Goal: Transaction & Acquisition: Purchase product/service

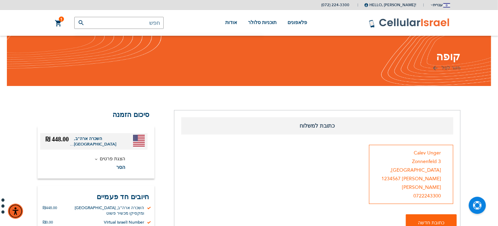
type input "[EMAIL_ADDRESS][DOMAIN_NAME]"
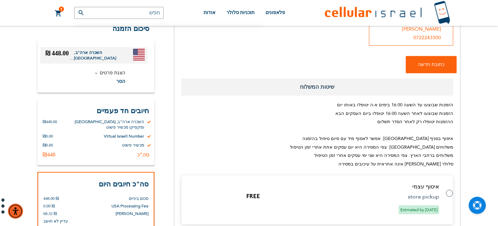
scroll to position [160, 0]
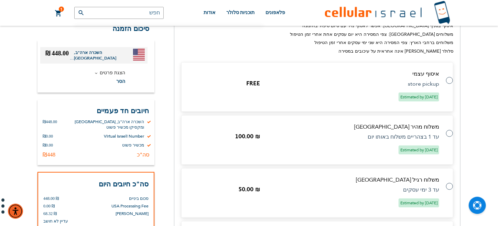
scroll to position [268, 0]
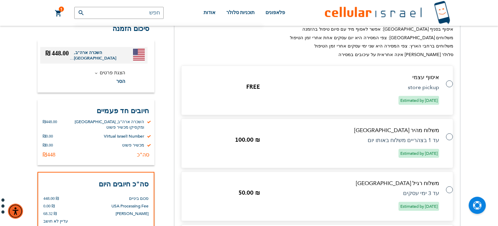
click at [446, 80] on label at bounding box center [446, 80] width 0 height 0
radio input "true"
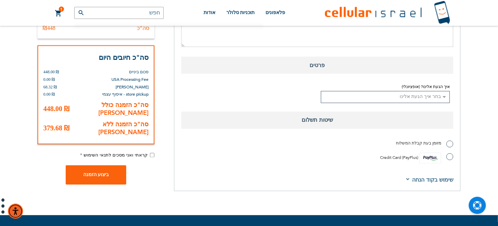
scroll to position [566, 0]
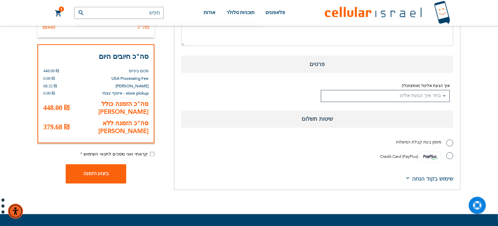
click at [450, 152] on label "Credit Card (PayPlus)" at bounding box center [416, 157] width 73 height 11
radio input "true"
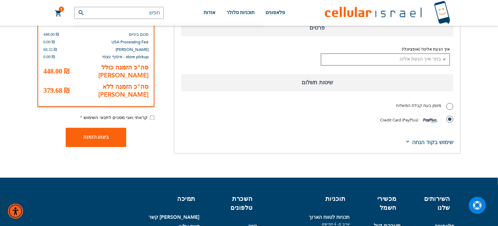
scroll to position [609, 0]
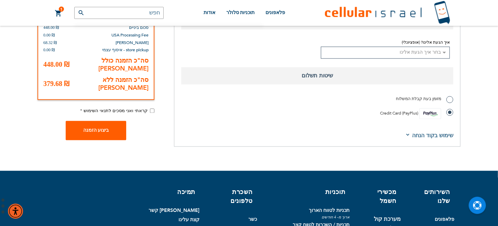
click at [102, 128] on span "ביצוע הזמנה" at bounding box center [96, 130] width 26 height 5
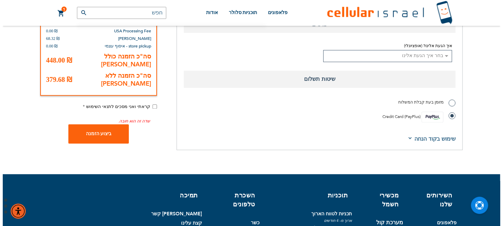
scroll to position [645, 0]
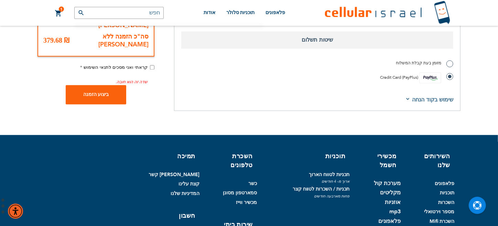
click at [130, 64] on span "קראתי ואני מסכים לתנאי השימוש" at bounding box center [116, 67] width 64 height 6
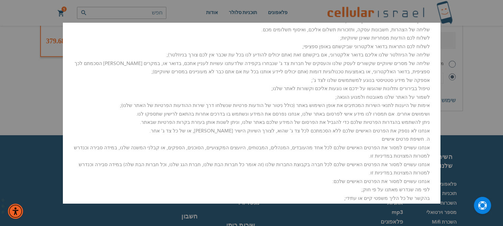
scroll to position [422, 0]
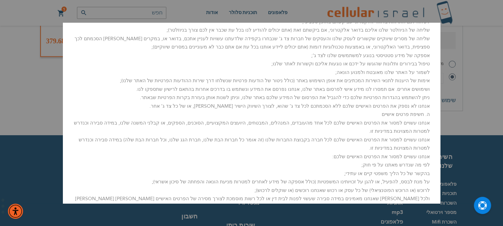
click at [45, 66] on aside "סגור משלוחים: הזמנות דרך האתר יטופלו תוך 2 ימי עסקים בימי ראשון - חמישי אחד מהנ…" at bounding box center [251, 113] width 503 height 226
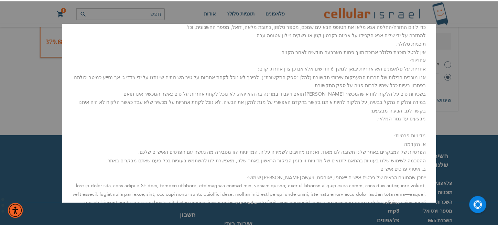
scroll to position [0, 0]
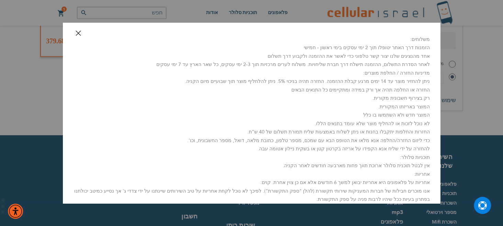
click at [85, 33] on button "סגור" at bounding box center [82, 35] width 21 height 15
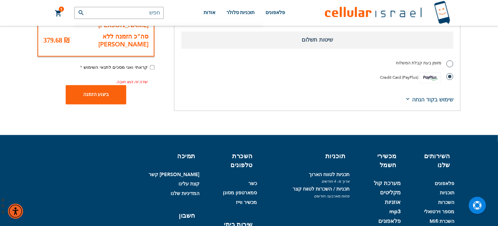
click at [152, 65] on input "קראתי ואני מסכים לתנאי השימוש" at bounding box center [152, 67] width 4 height 4
checkbox input "true"
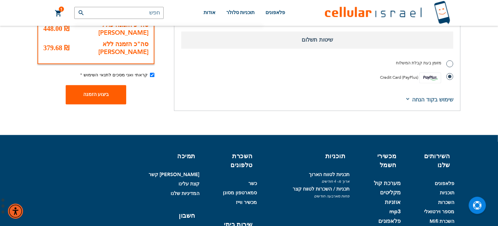
click at [98, 92] on span "ביצוע הזמנה" at bounding box center [96, 94] width 26 height 5
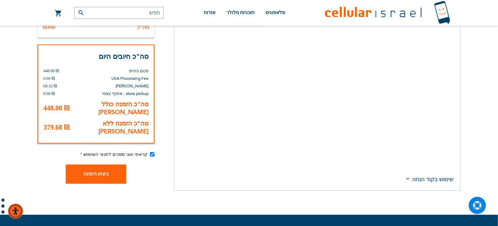
scroll to position [822, 0]
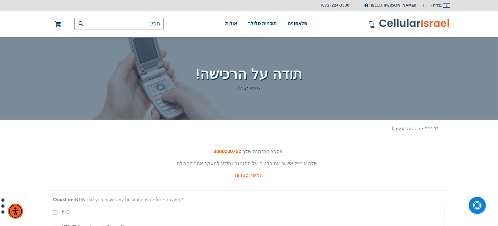
type input "[EMAIL_ADDRESS][DOMAIN_NAME]"
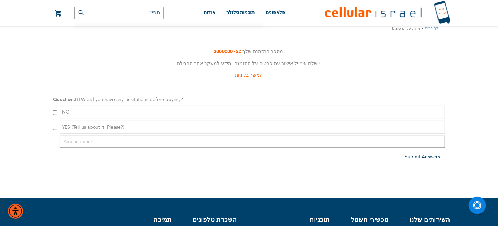
scroll to position [76, 0]
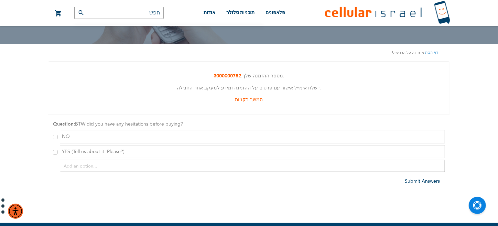
click at [54, 152] on input "checkbox" at bounding box center [55, 152] width 4 height 4
checkbox input "true"
click at [138, 148] on div "YES (Tell us about it. Please?)" at bounding box center [252, 151] width 385 height 13
click at [132, 150] on div "YES (Tell us about it. Please?)" at bounding box center [252, 151] width 385 height 13
click at [123, 164] on input "text" at bounding box center [252, 166] width 385 height 12
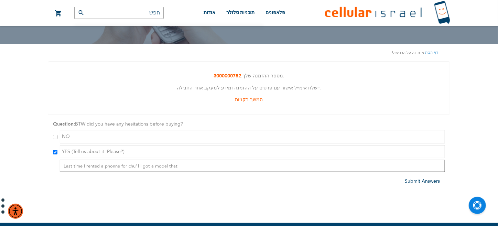
click at [113, 166] on input "Last time I rented a phonne for chu"l I got a model that" at bounding box center [252, 166] width 385 height 12
click at [177, 165] on input "Last time I rented a phone for chu"l I got a model that" at bounding box center [252, 166] width 385 height 12
click at [245, 166] on input "Last time I rented a phone for chu"l I got a model that did not text. Please en…" at bounding box center [252, 166] width 385 height 12
click at [259, 166] on input "Last time I rented a phone for chu"l I got a model that did not text. Please en…" at bounding box center [252, 166] width 385 height 12
click at [266, 166] on input "Last time I rented a phone for chu"l I got a model that did not text. Please en…" at bounding box center [252, 166] width 385 height 12
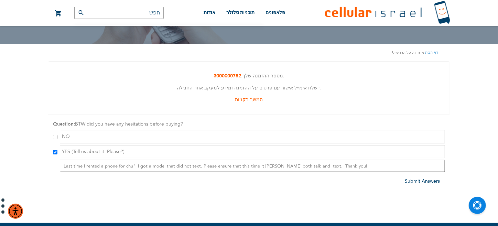
type input "Last time I rented a phone for chu"l I got a model that did not text. Please en…"
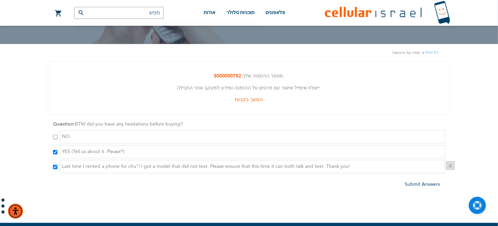
click at [325, 165] on span "Last time I rented a phone for chu"l I got a model that did not text. Please en…" at bounding box center [206, 166] width 288 height 7
click at [323, 166] on span "Last time I rented a phone for chu"l I got a model that did not text. Please en…" at bounding box center [206, 166] width 288 height 7
click at [324, 166] on span "Last time I rented a phone for chu"l I got a model that did not text. Please en…" at bounding box center [206, 166] width 288 height 7
click at [422, 184] on span "Submit Answers" at bounding box center [422, 184] width 35 height 7
